Goal: Information Seeking & Learning: Find specific fact

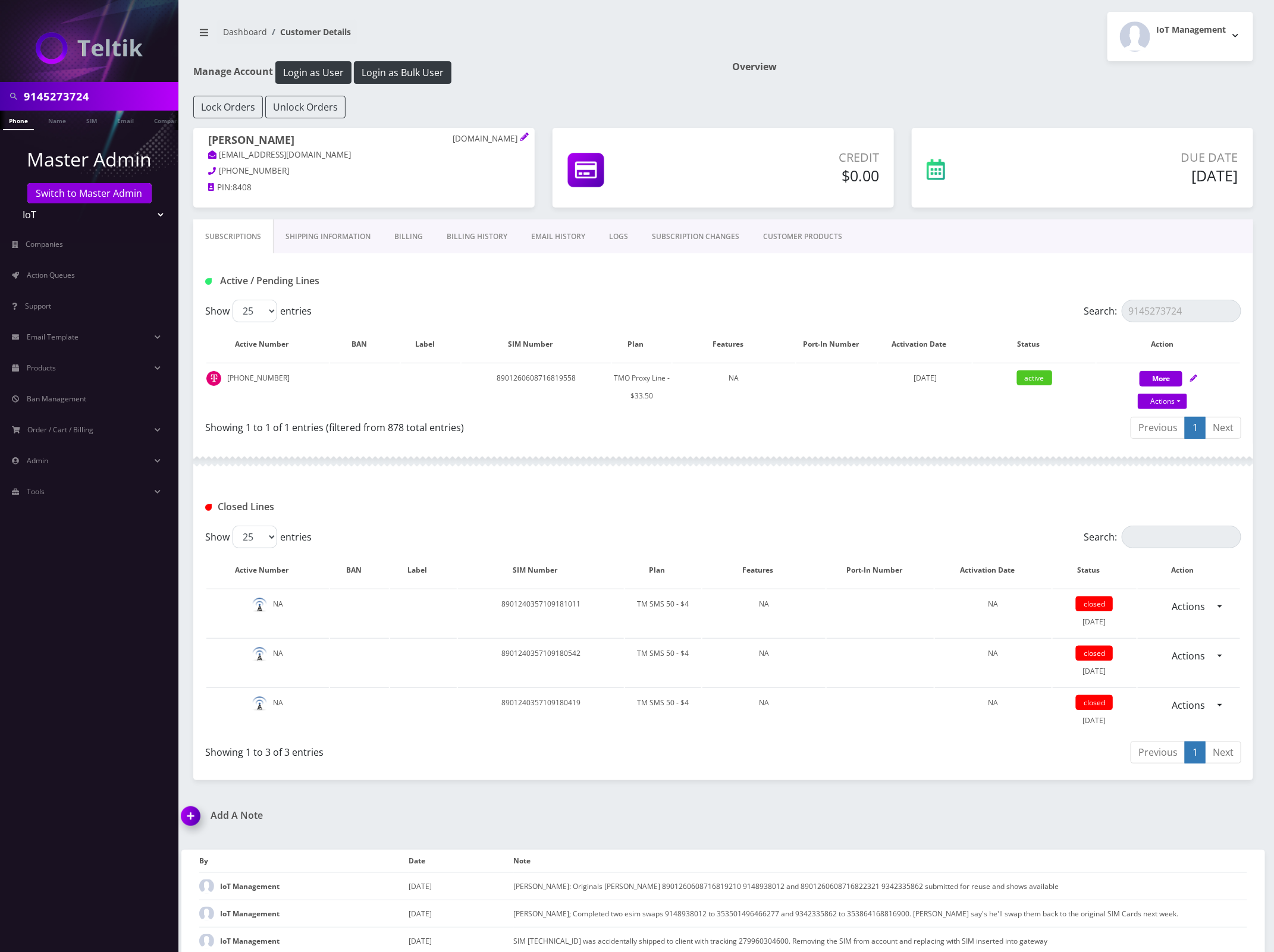
click at [43, 93] on input "9145273724" at bounding box center [99, 96] width 151 height 23
type input "3198390192"
click at [19, 117] on link "Phone" at bounding box center [19, 120] width 31 height 19
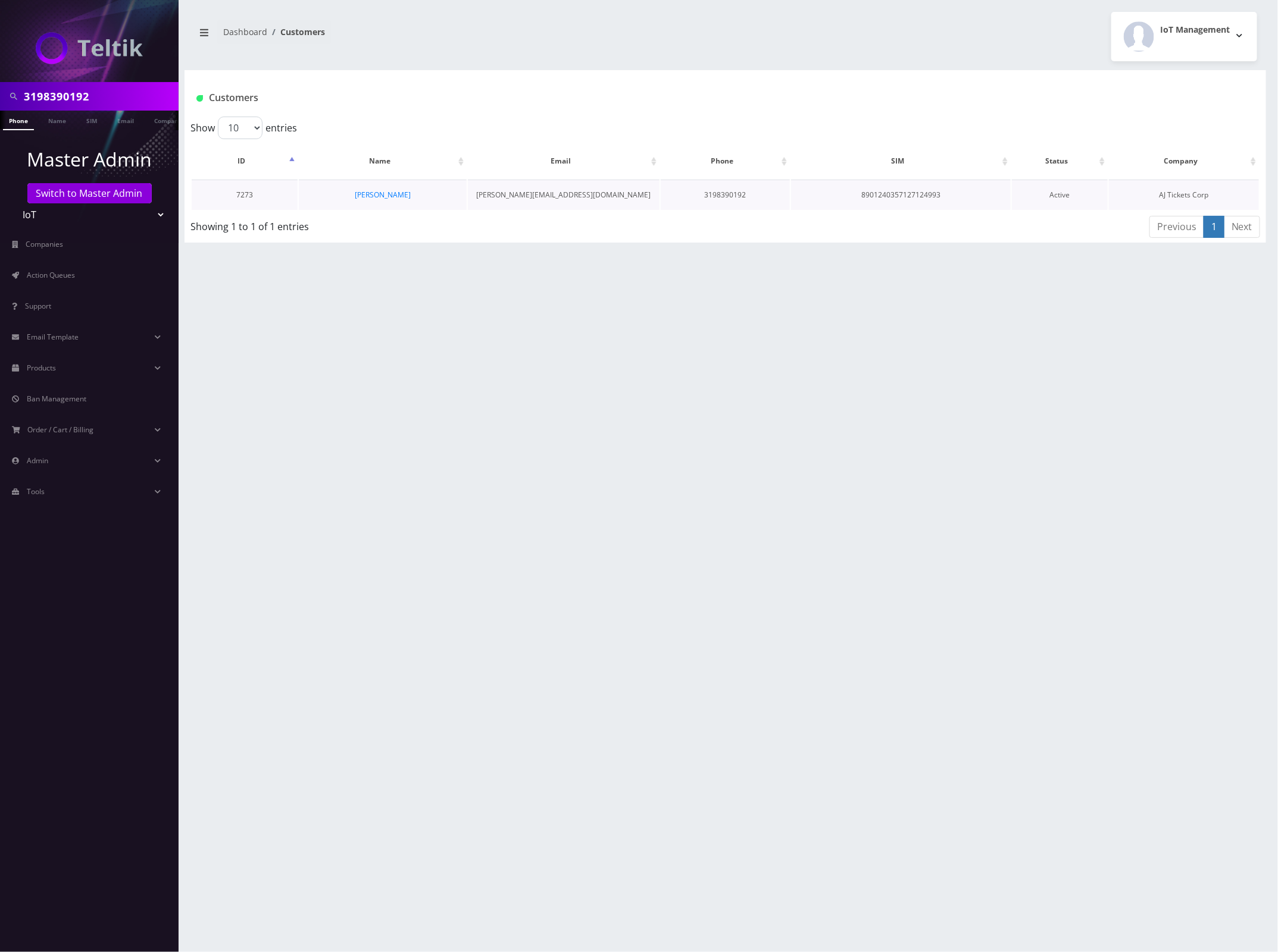
click at [884, 194] on td "8901240357127124993" at bounding box center [900, 195] width 220 height 30
copy td "8901240357127124993"
